Goal: Task Accomplishment & Management: Use online tool/utility

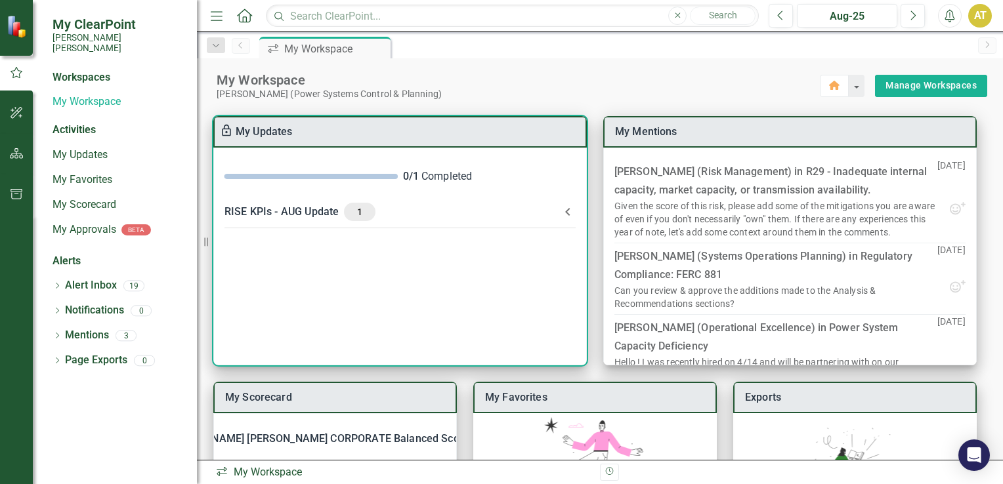
click at [567, 211] on icon at bounding box center [567, 212] width 5 height 8
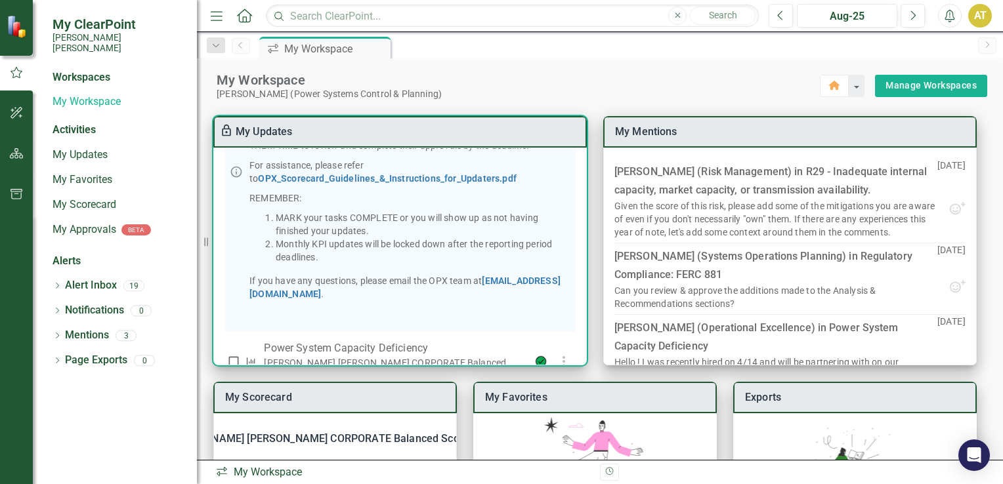
scroll to position [276, 0]
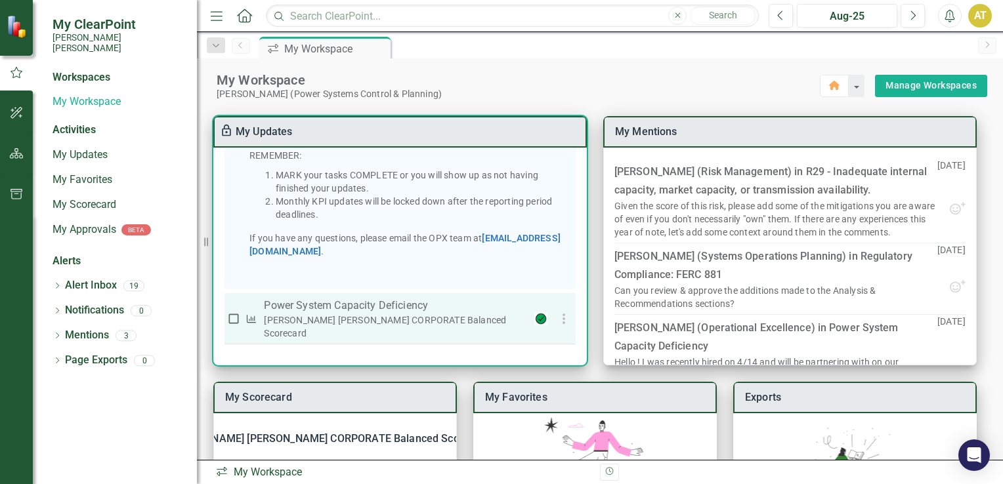
click at [381, 314] on p "Power System Capacity Deficiency" at bounding box center [394, 306] width 261 height 16
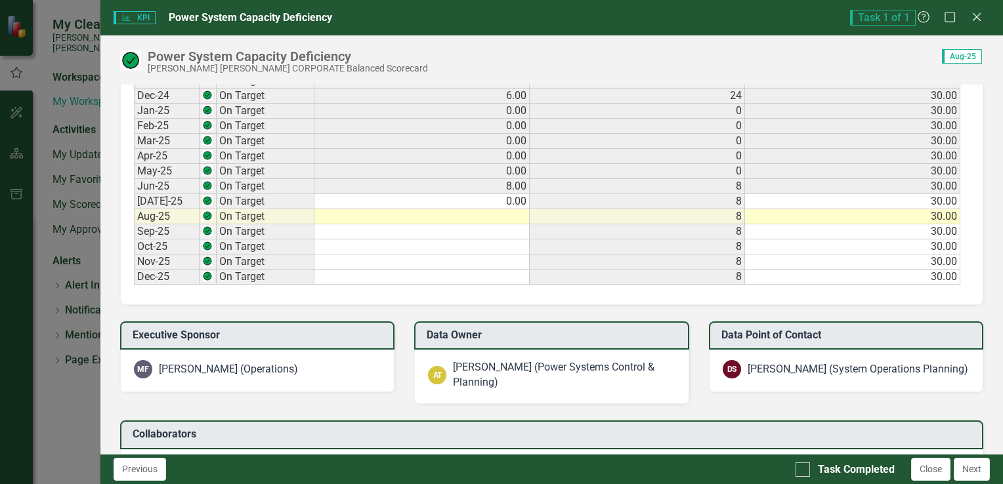
scroll to position [945, 0]
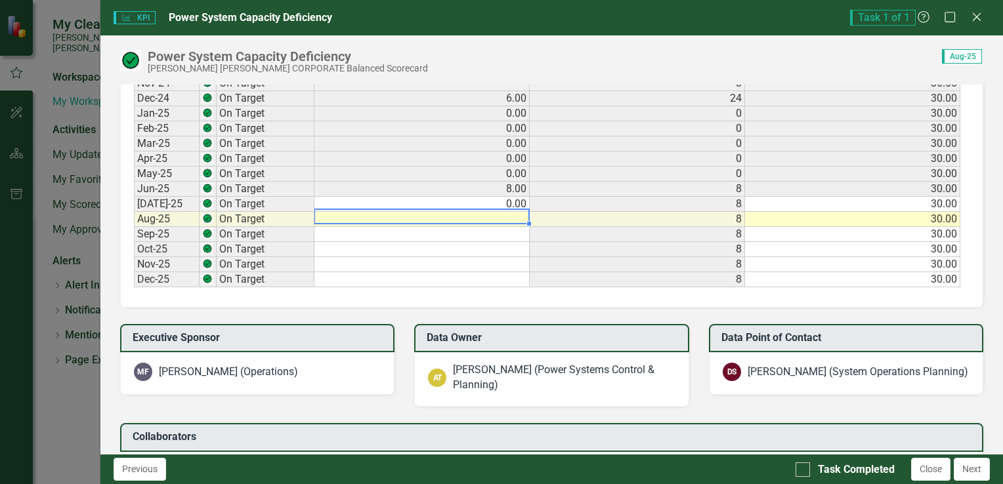
click at [509, 213] on td at bounding box center [421, 219] width 215 height 15
type textarea "0"
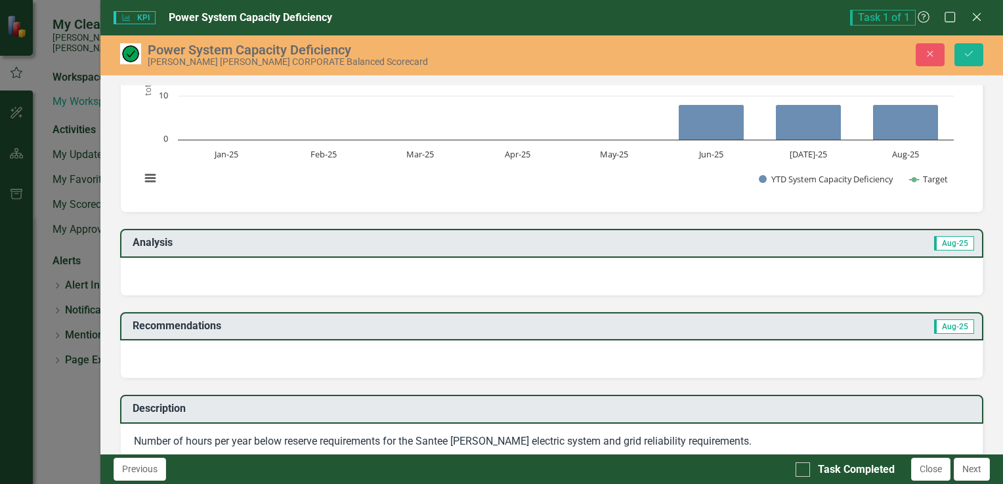
scroll to position [125, 0]
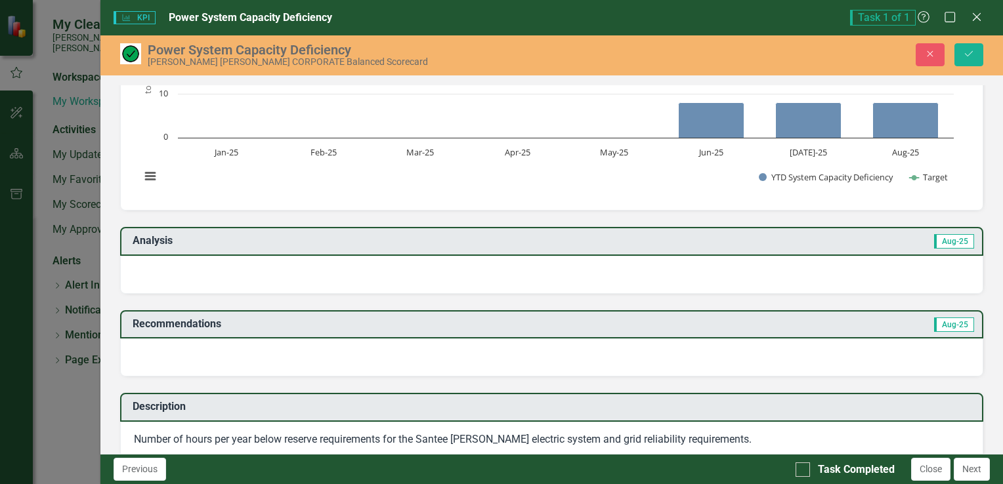
click at [577, 266] on div at bounding box center [551, 275] width 863 height 38
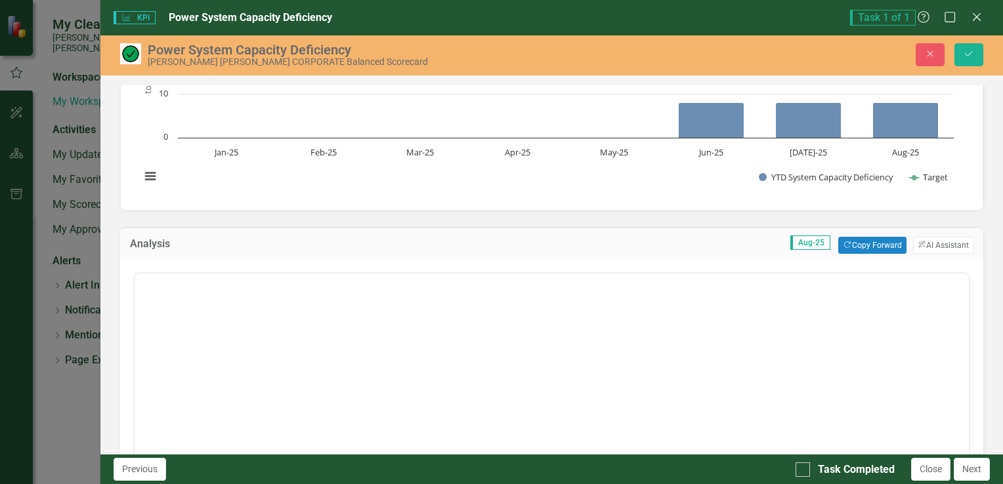
scroll to position [0, 0]
click at [923, 245] on button "ClearPoint AI AI Assistant" at bounding box center [943, 245] width 60 height 17
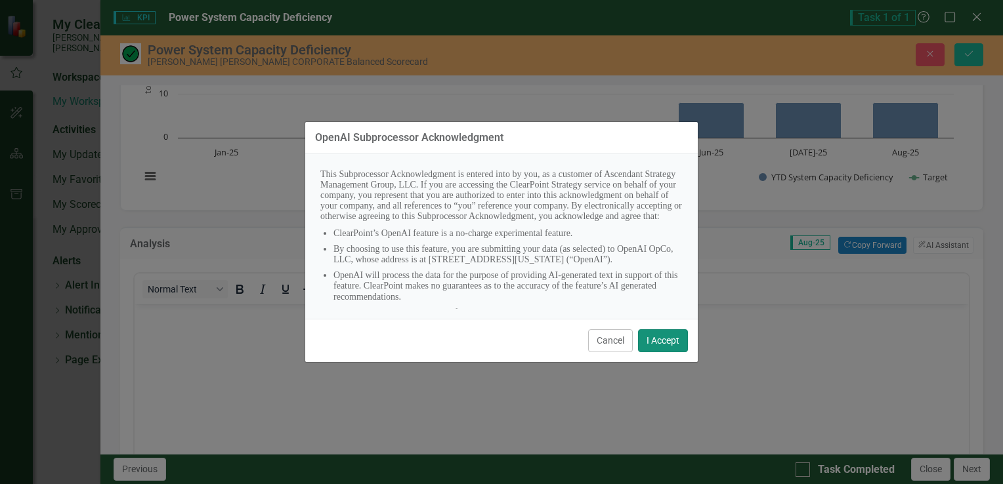
click at [672, 351] on button "I Accept" at bounding box center [663, 340] width 50 height 23
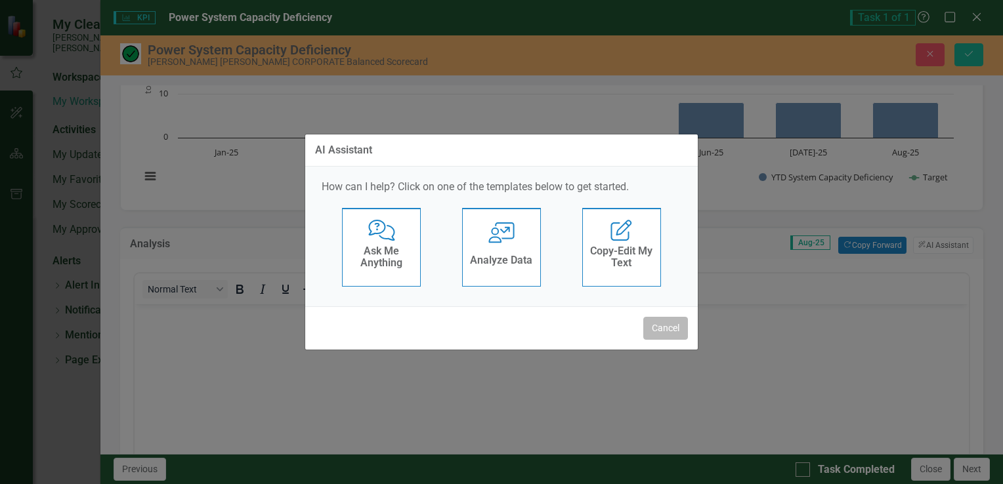
click at [666, 329] on button "Cancel" at bounding box center [665, 328] width 45 height 23
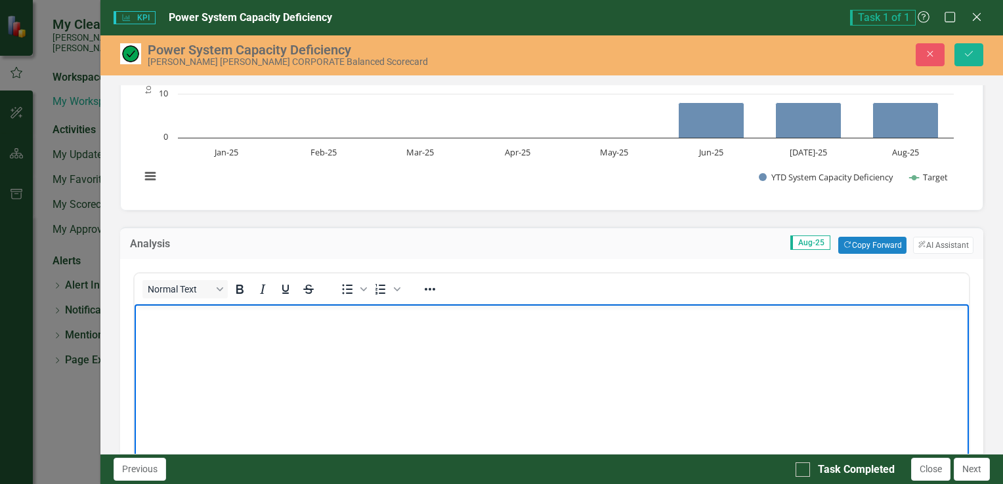
click at [426, 354] on body "Rich Text Area. Press ALT-0 for help." at bounding box center [551, 402] width 834 height 197
